Goal: Check status: Check status

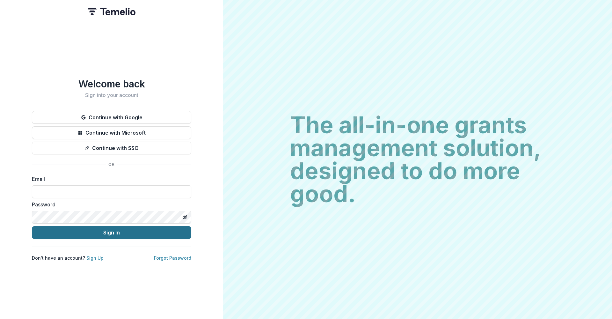
type input "**********"
click at [104, 230] on button "Sign In" at bounding box center [111, 232] width 159 height 13
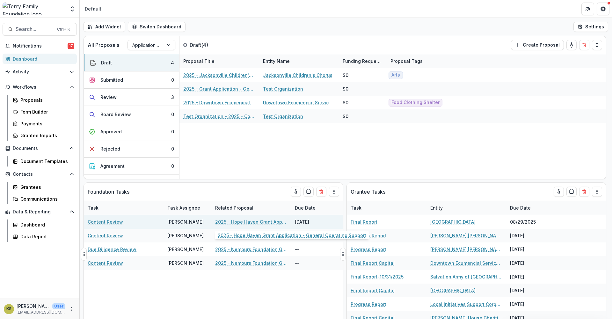
click at [246, 222] on link "2025 - Hope Haven Grant Application - General Operating Support" at bounding box center [251, 221] width 72 height 7
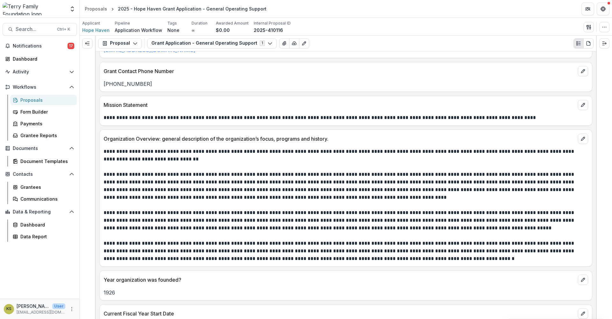
scroll to position [744, 0]
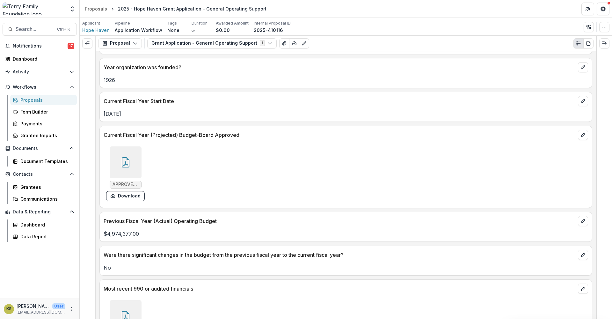
click at [129, 171] on div at bounding box center [126, 162] width 32 height 32
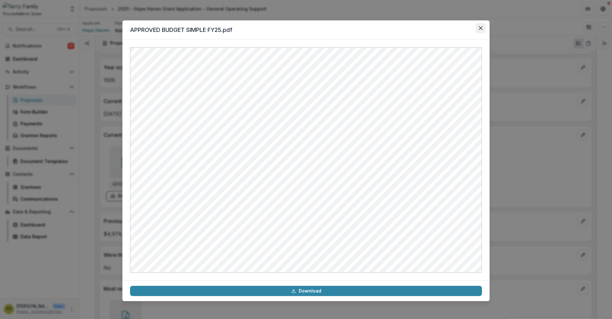
click at [485, 26] on button "Close" at bounding box center [481, 28] width 10 height 10
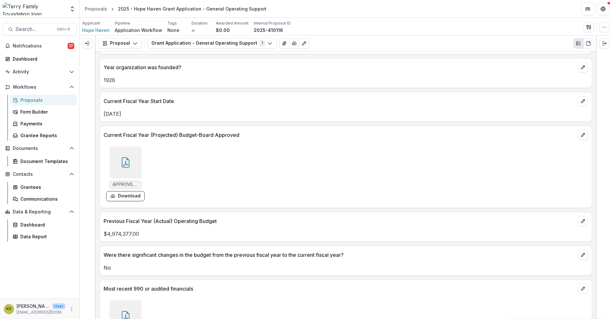
click at [122, 170] on div at bounding box center [126, 162] width 32 height 32
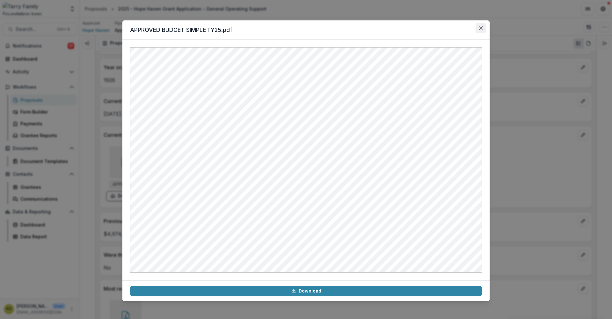
click at [480, 29] on icon "Close" at bounding box center [481, 28] width 4 height 4
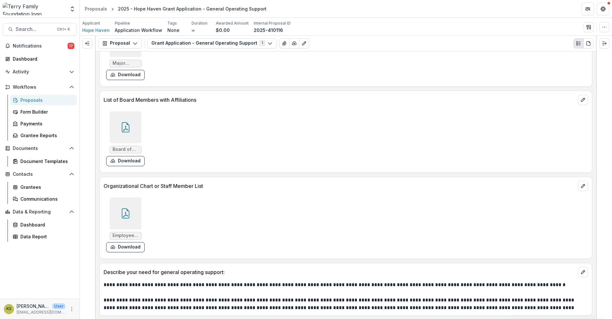
scroll to position [2326, 0]
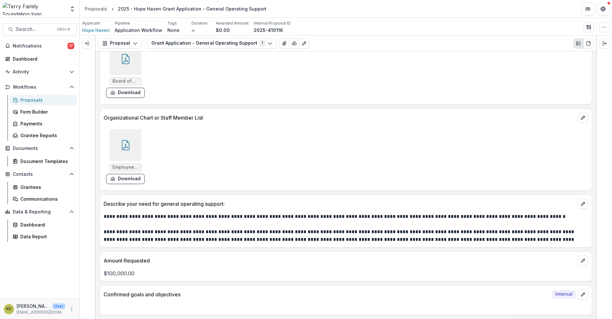
click at [127, 144] on icon at bounding box center [126, 145] width 10 height 10
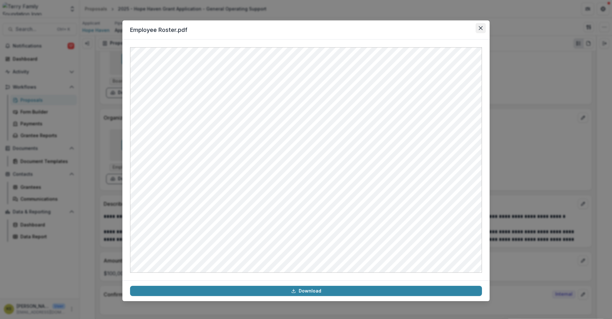
click at [477, 30] on button "Close" at bounding box center [481, 28] width 10 height 10
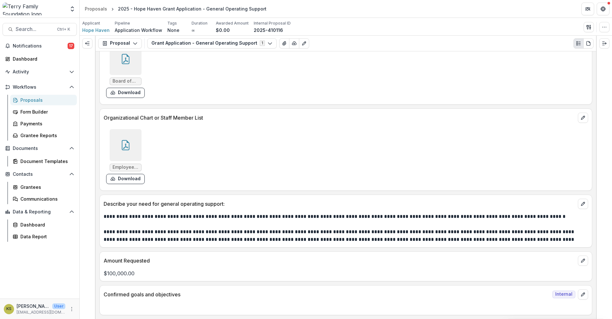
scroll to position [1901, 0]
